Goal: Find specific page/section: Find specific page/section

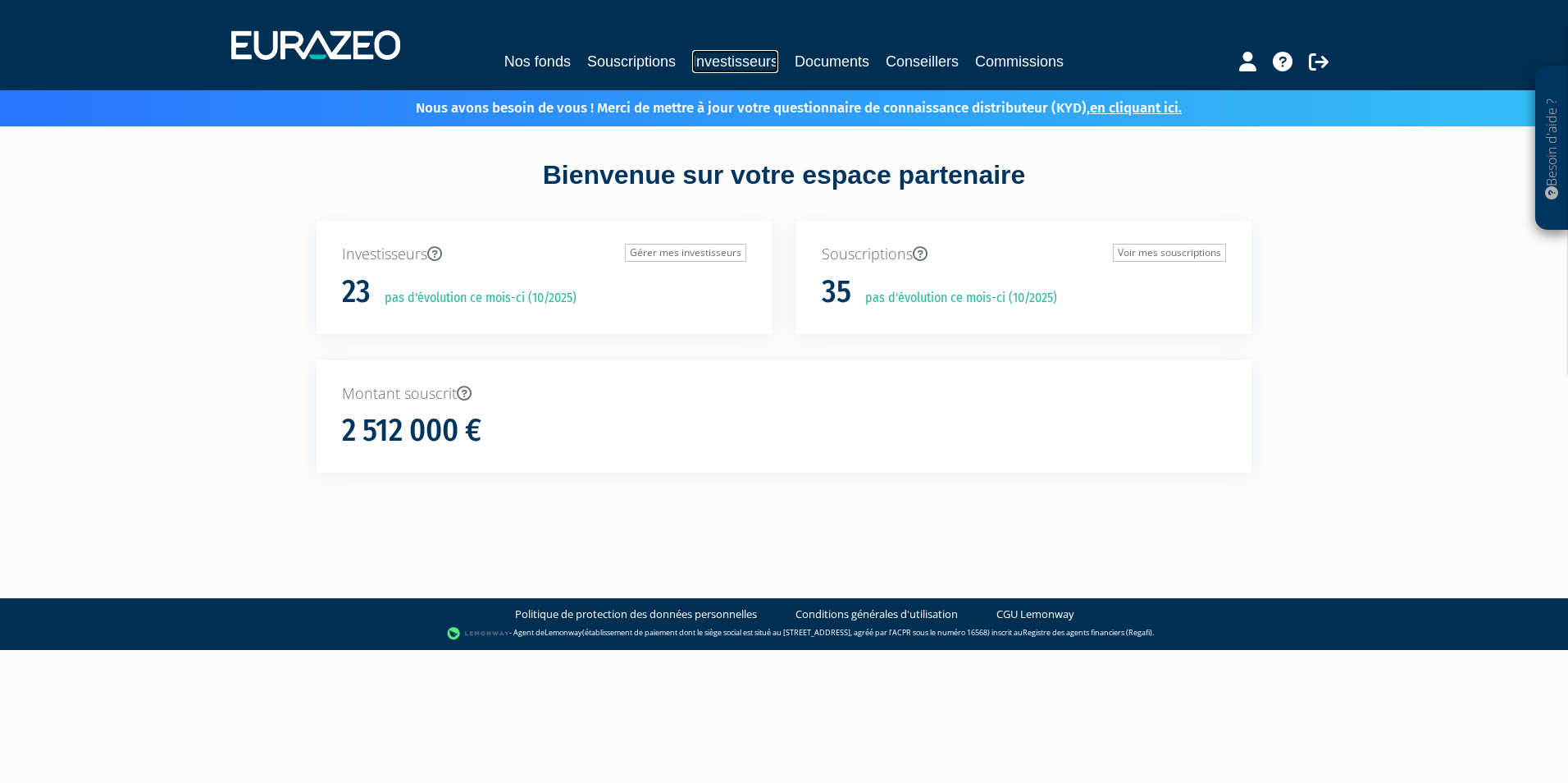
click at [721, 57] on link "Investisseurs" at bounding box center [735, 62] width 86 height 23
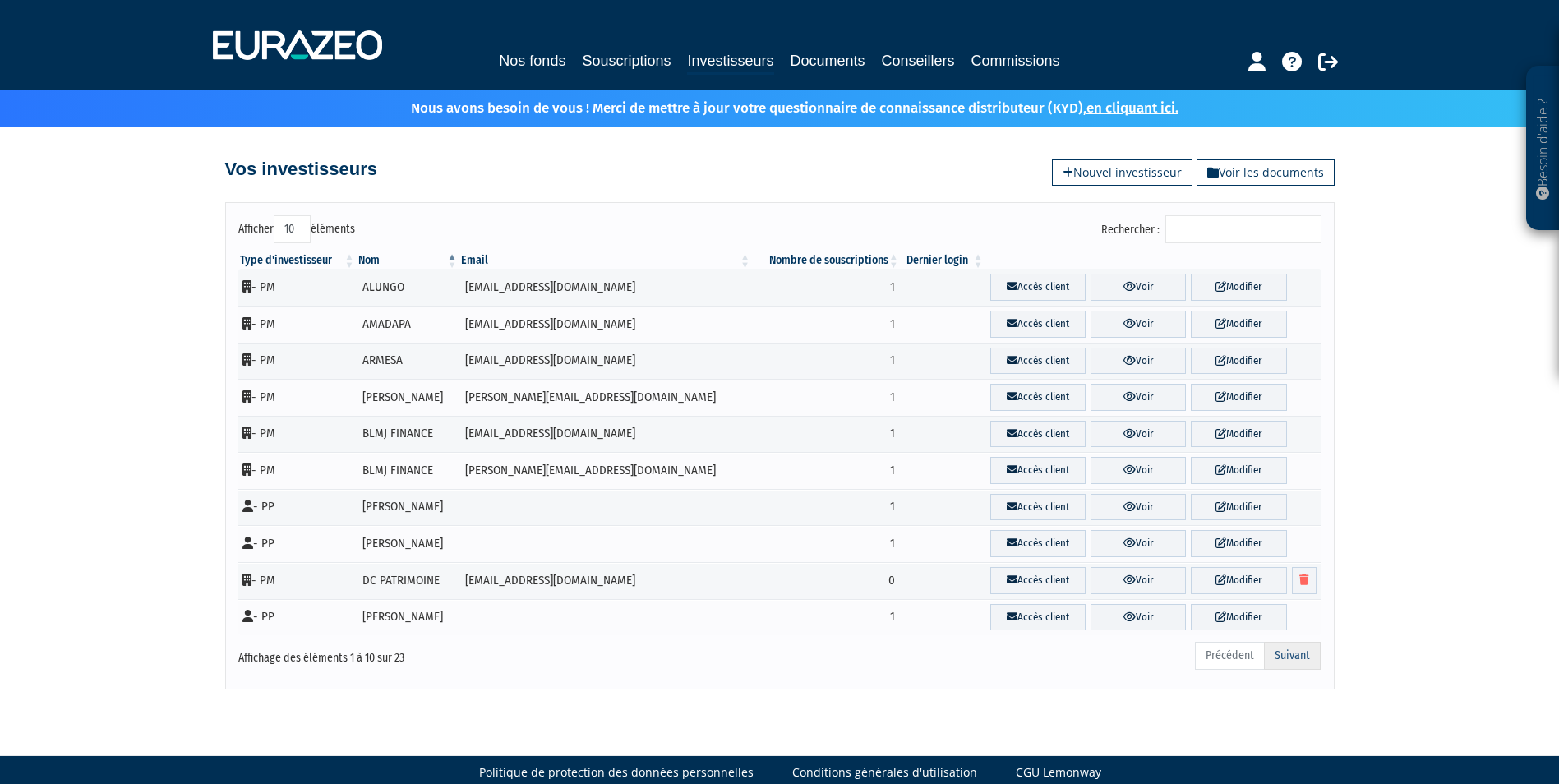
click at [1283, 648] on link "Suivant" at bounding box center [1292, 655] width 57 height 28
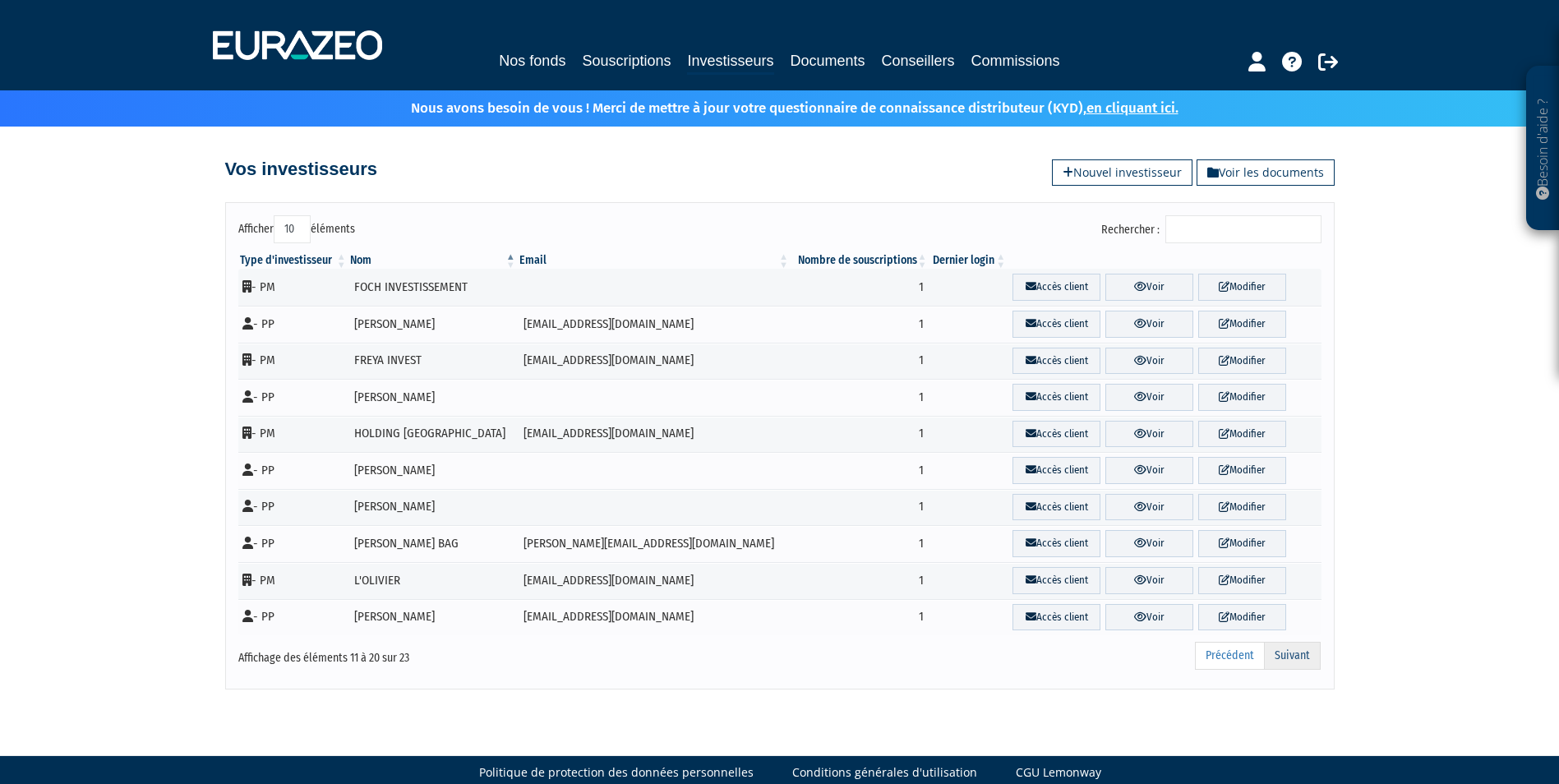
click at [1284, 652] on link "Suivant" at bounding box center [1292, 655] width 57 height 28
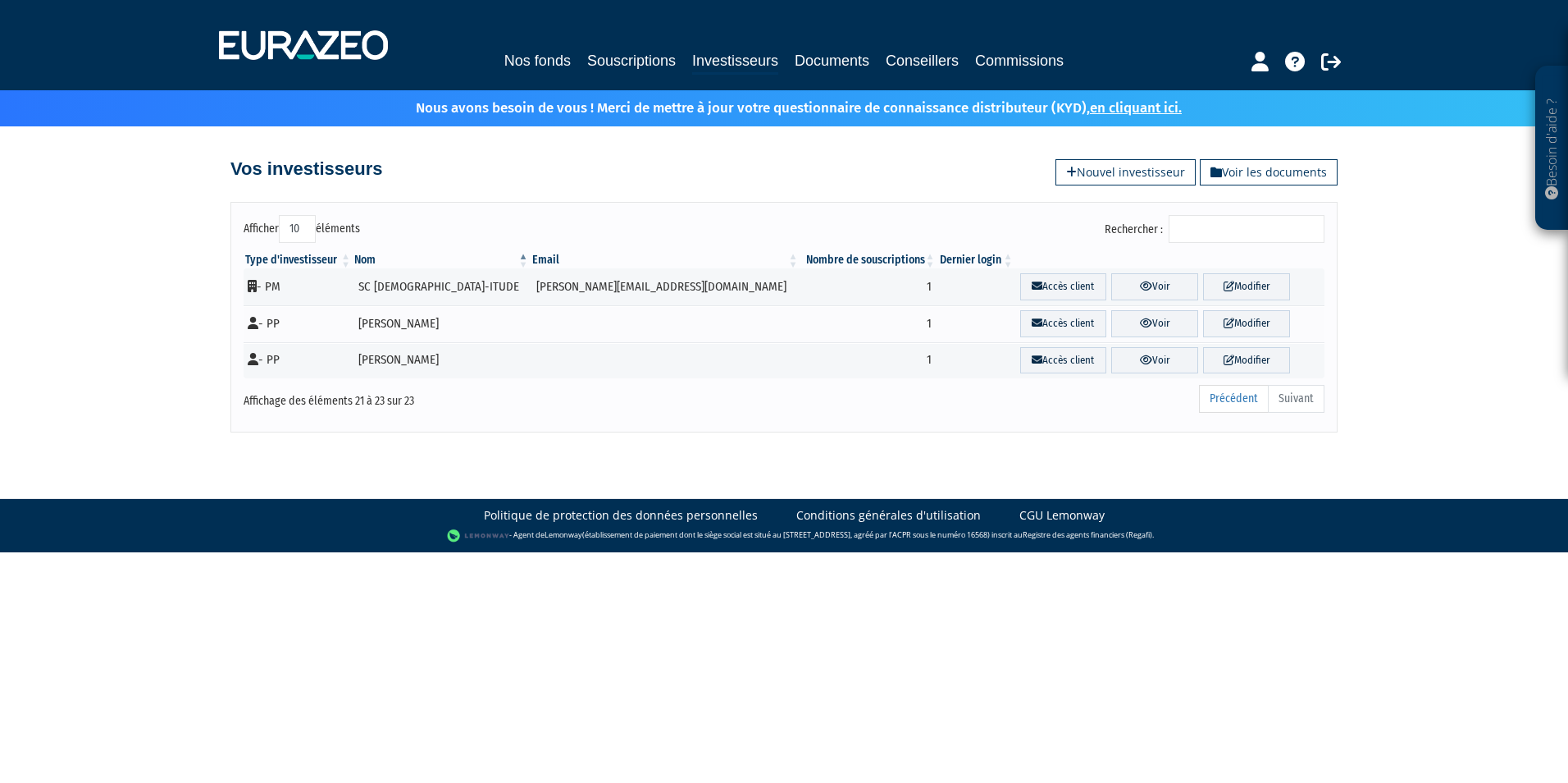
click at [1211, 237] on input "Rechercher :" at bounding box center [1246, 228] width 155 height 28
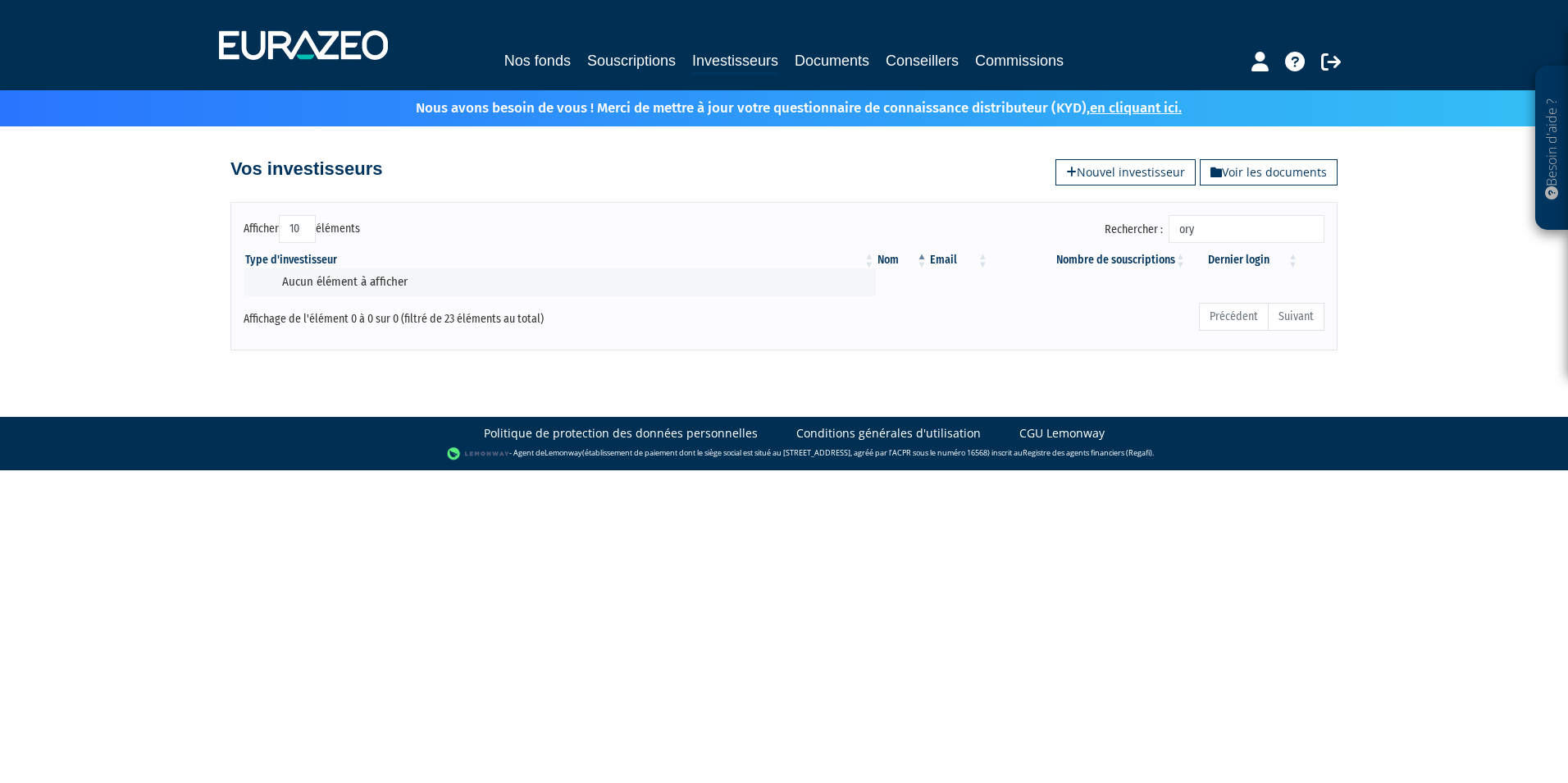
type input "ory"
click at [857, 50] on link "Documents" at bounding box center [831, 61] width 75 height 23
